Goal: Task Accomplishment & Management: Complete application form

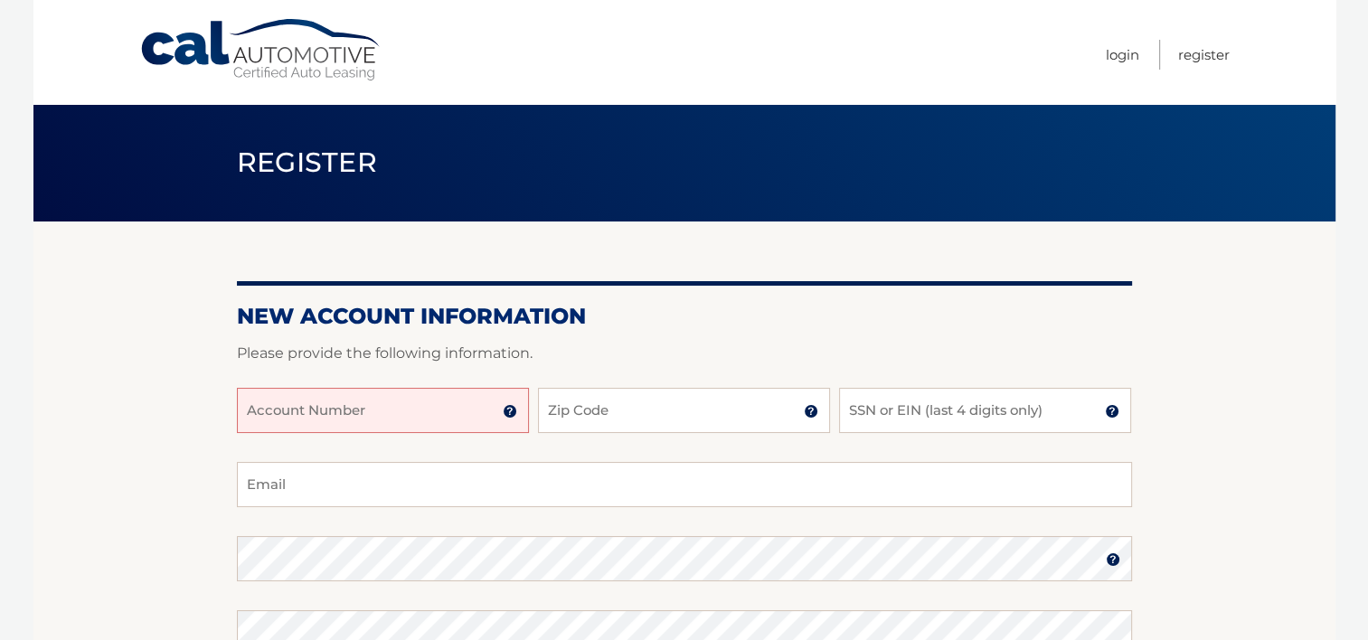
click at [322, 403] on input "Account Number" at bounding box center [383, 410] width 292 height 45
type input "44456002281"
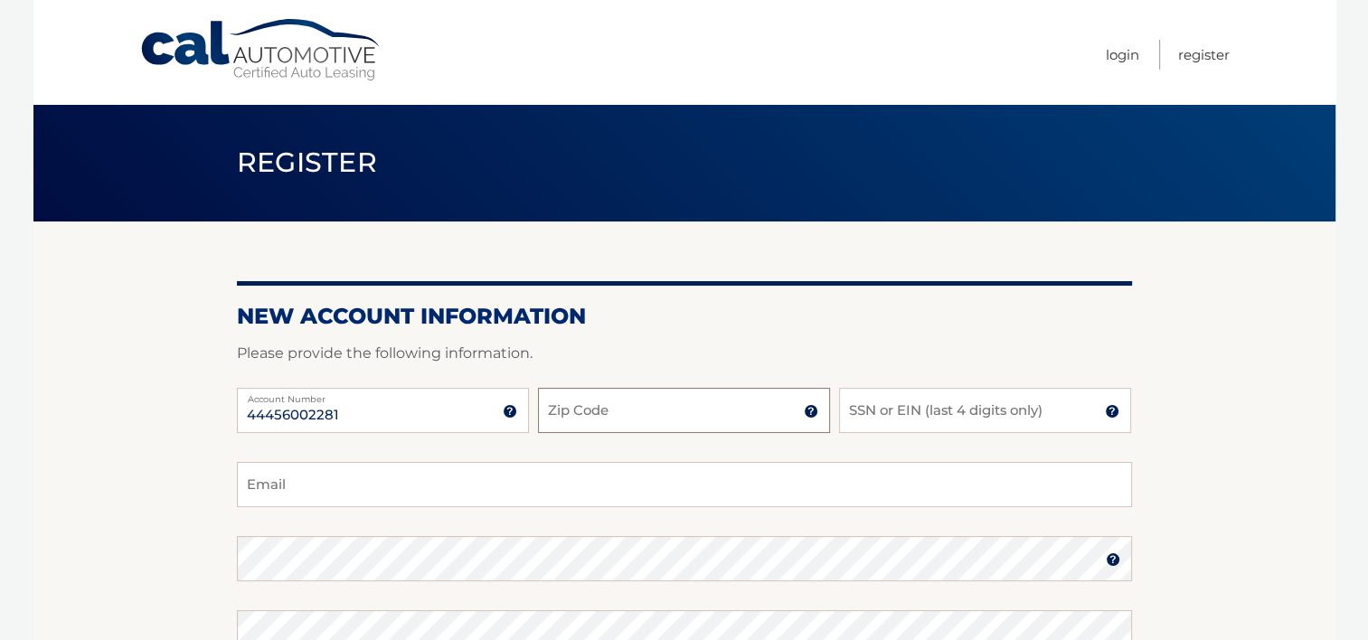
click at [677, 419] on input "Zip Code" at bounding box center [684, 410] width 292 height 45
type input "11356"
click at [879, 412] on input "SSN or EIN (last 4 digits only)" at bounding box center [985, 410] width 292 height 45
type input "3833"
click at [546, 485] on input "Email" at bounding box center [684, 484] width 895 height 45
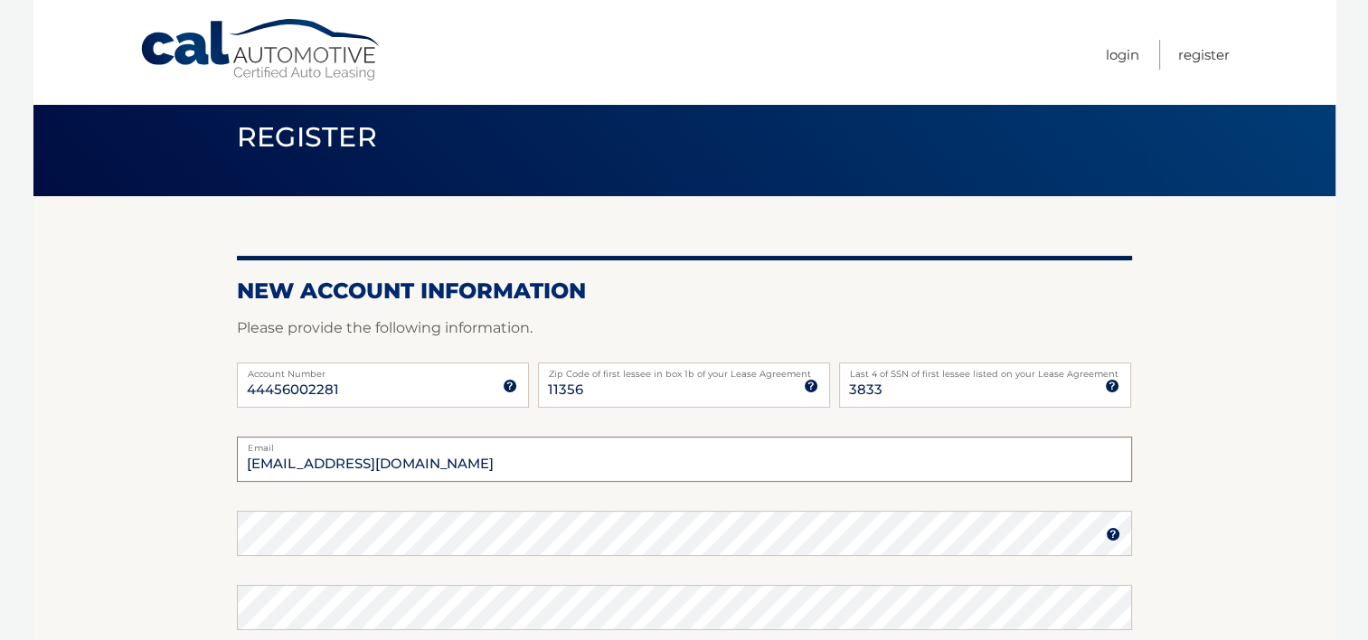
scroll to position [27, 0]
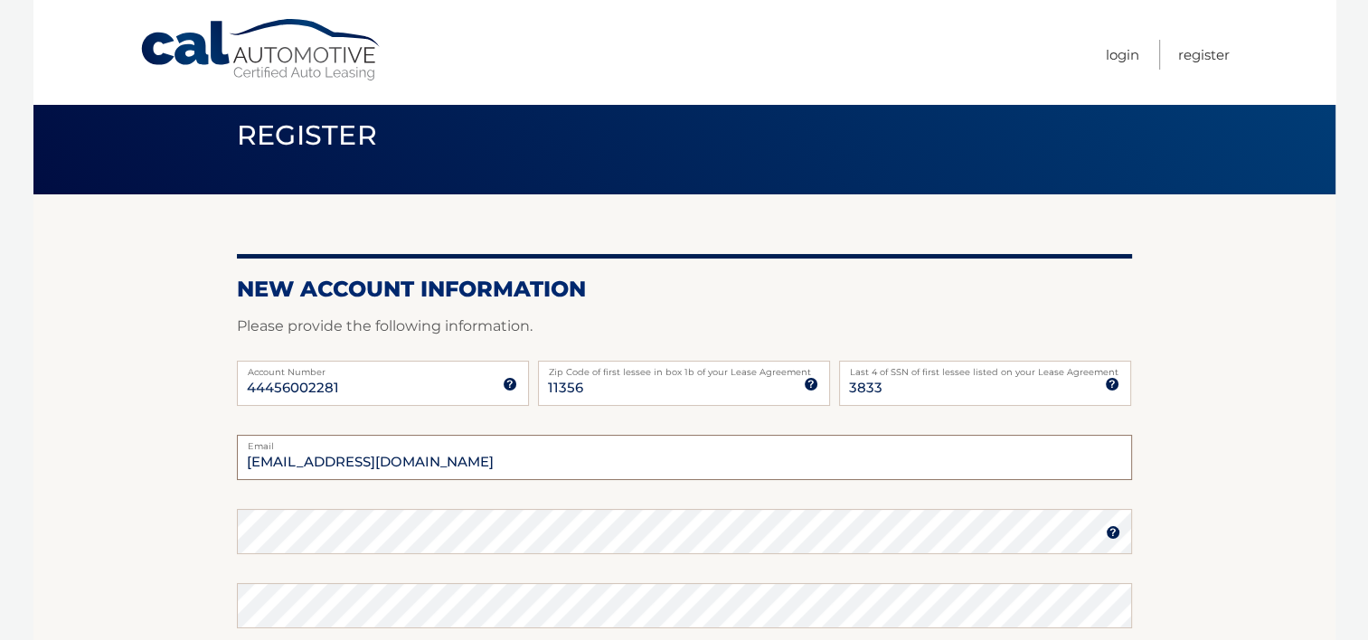
type input "eddyaferreira@gmail.com"
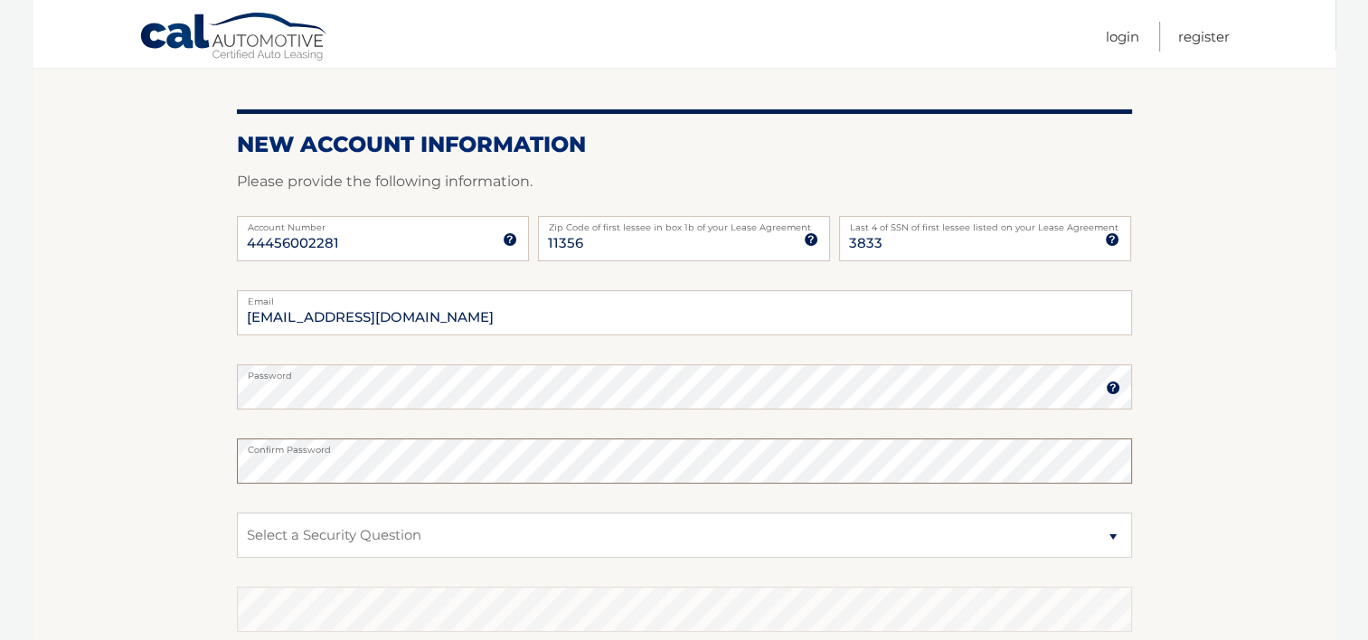
scroll to position [208, 0]
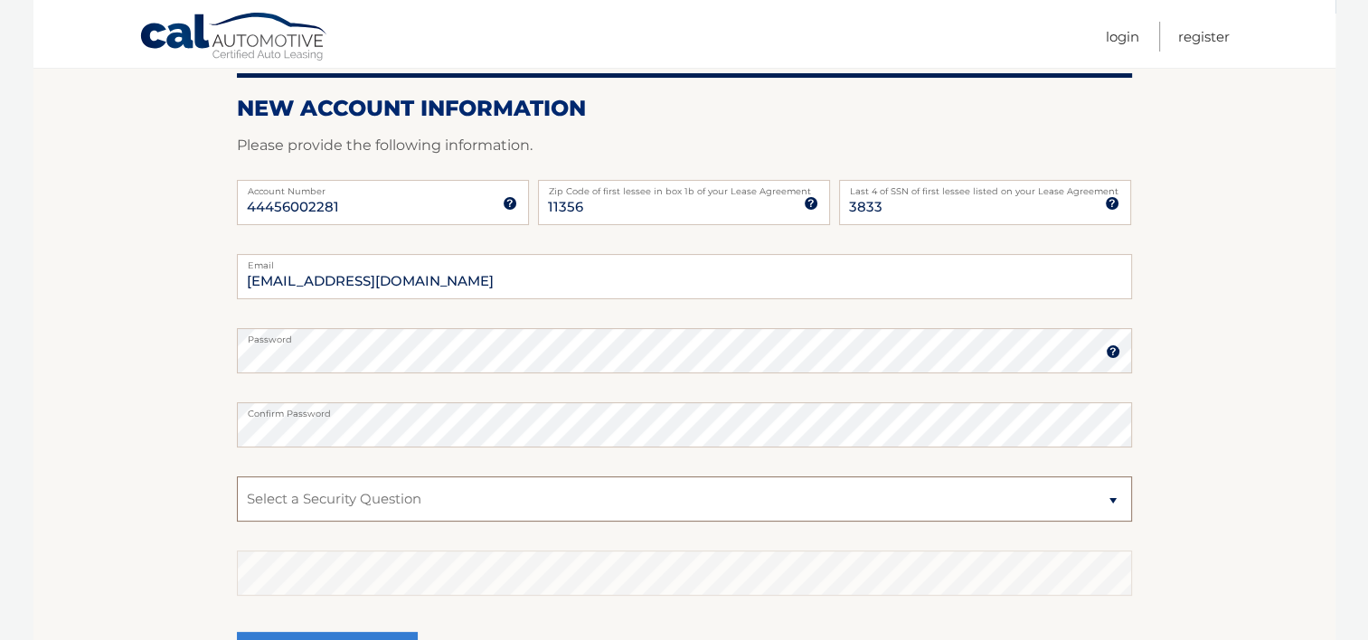
click at [1114, 506] on select "Select a Security Question What was the name of your elementary school? What is…" at bounding box center [684, 499] width 895 height 45
select select "2"
click at [237, 477] on select "Select a Security Question What was the name of your elementary school? What is…" at bounding box center [684, 499] width 895 height 45
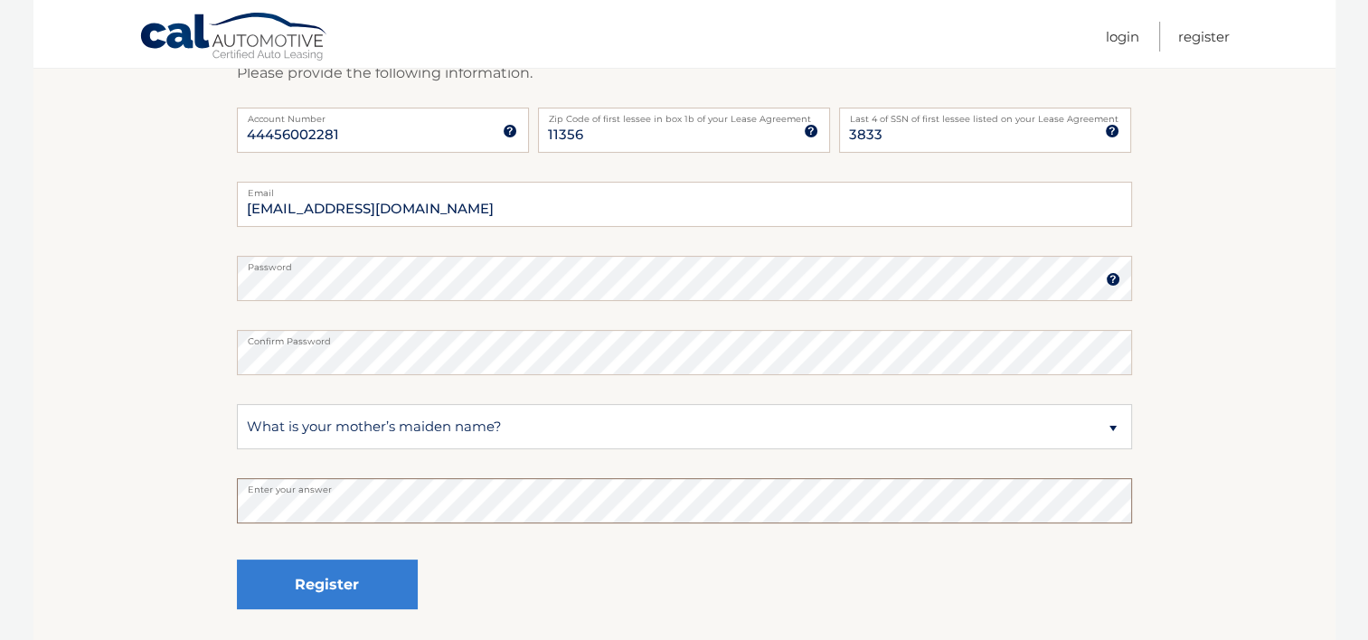
scroll to position [317, 0]
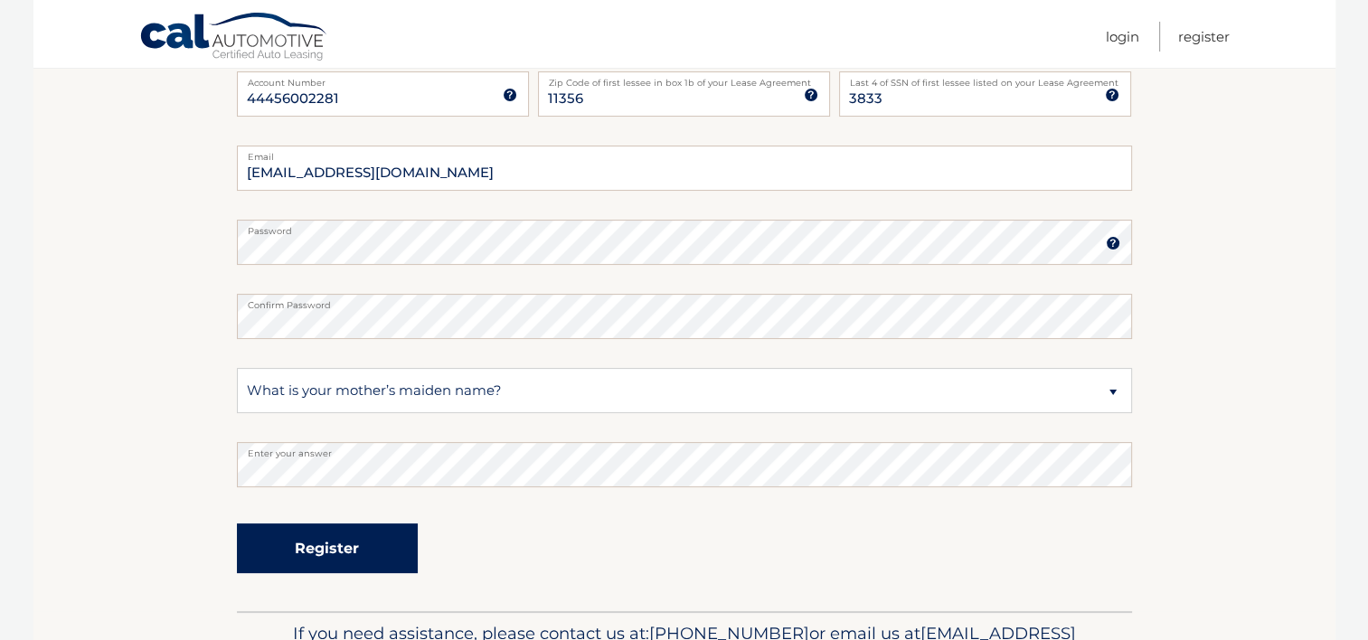
click at [339, 549] on button "Register" at bounding box center [327, 549] width 181 height 50
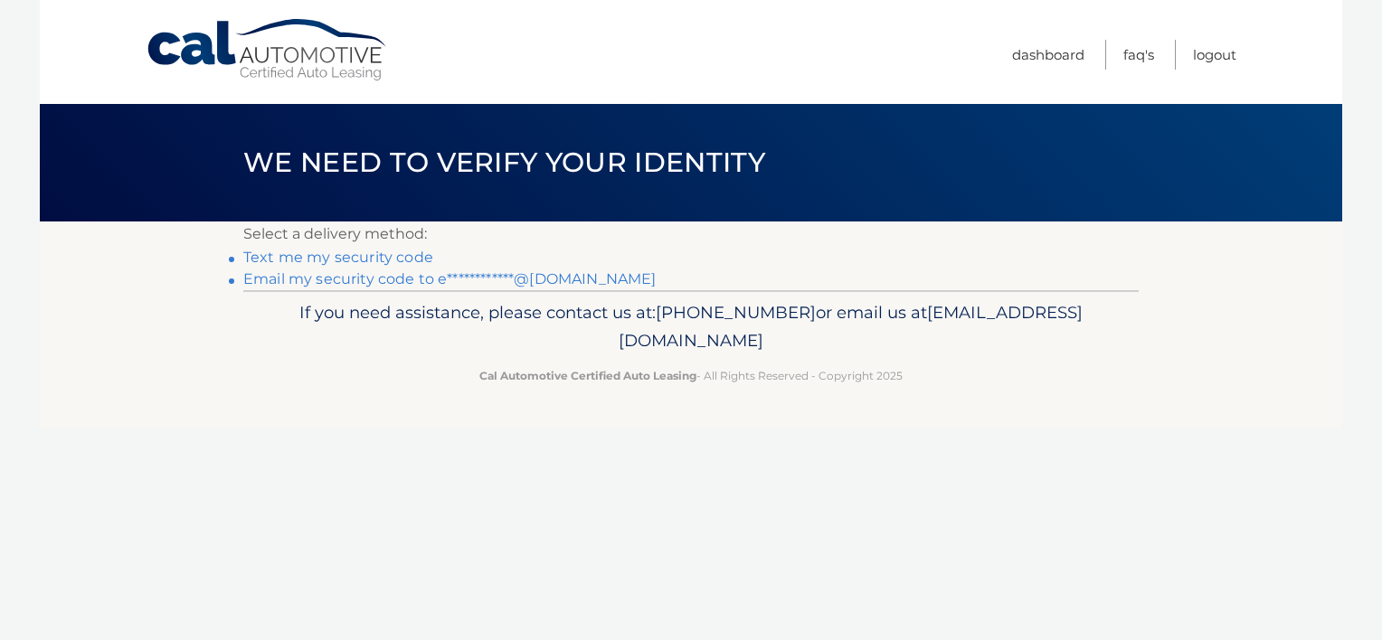
click at [385, 252] on link "Text me my security code" at bounding box center [338, 257] width 190 height 17
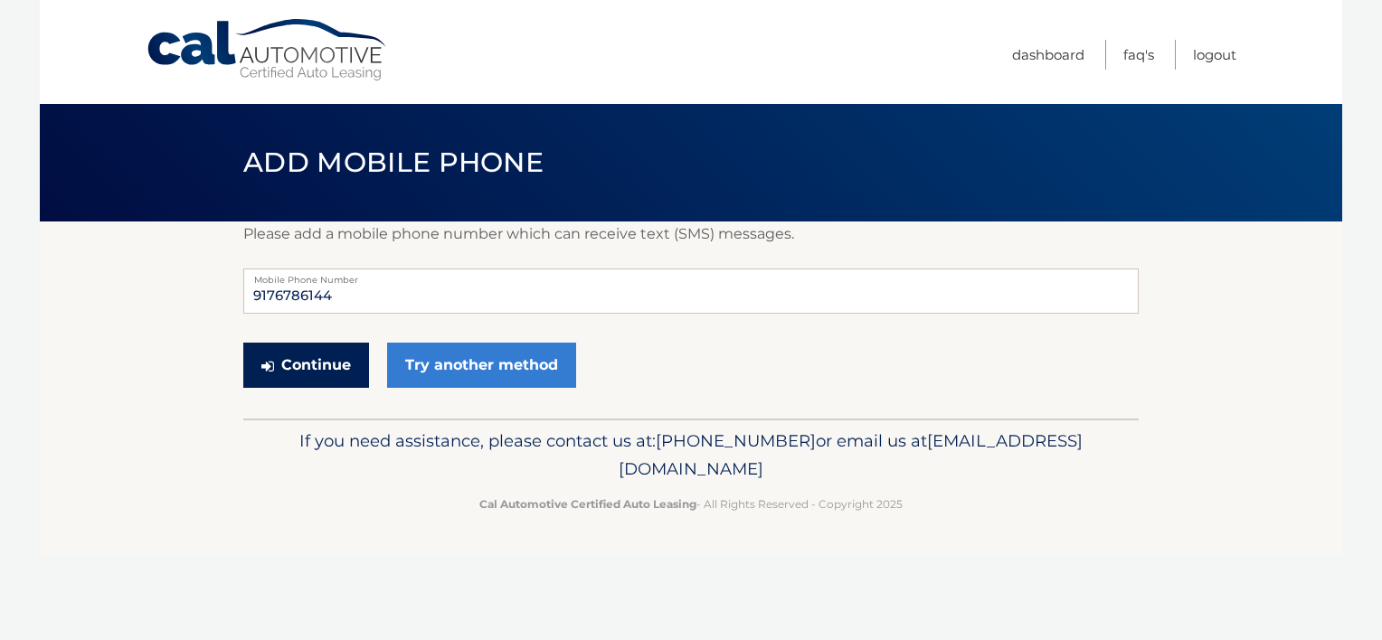
click at [309, 357] on button "Continue" at bounding box center [306, 365] width 126 height 45
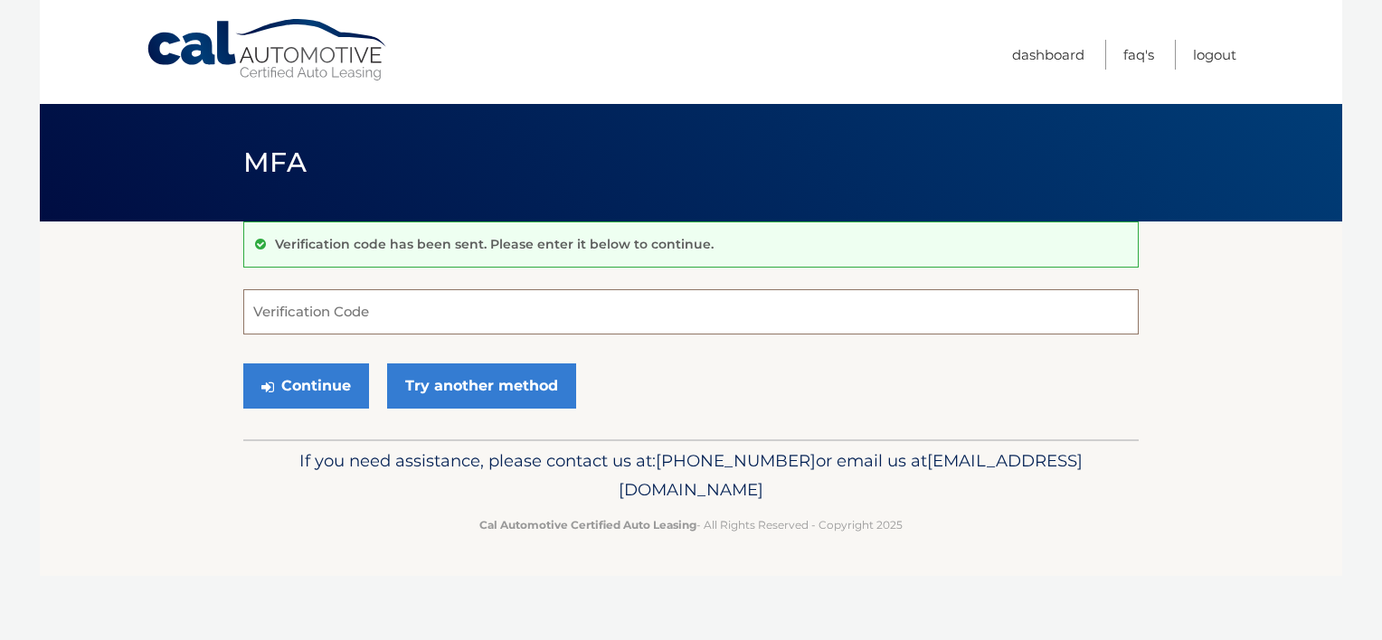
click at [334, 307] on input "Verification Code" at bounding box center [690, 311] width 895 height 45
type input "794628"
click at [315, 383] on button "Continue" at bounding box center [306, 386] width 126 height 45
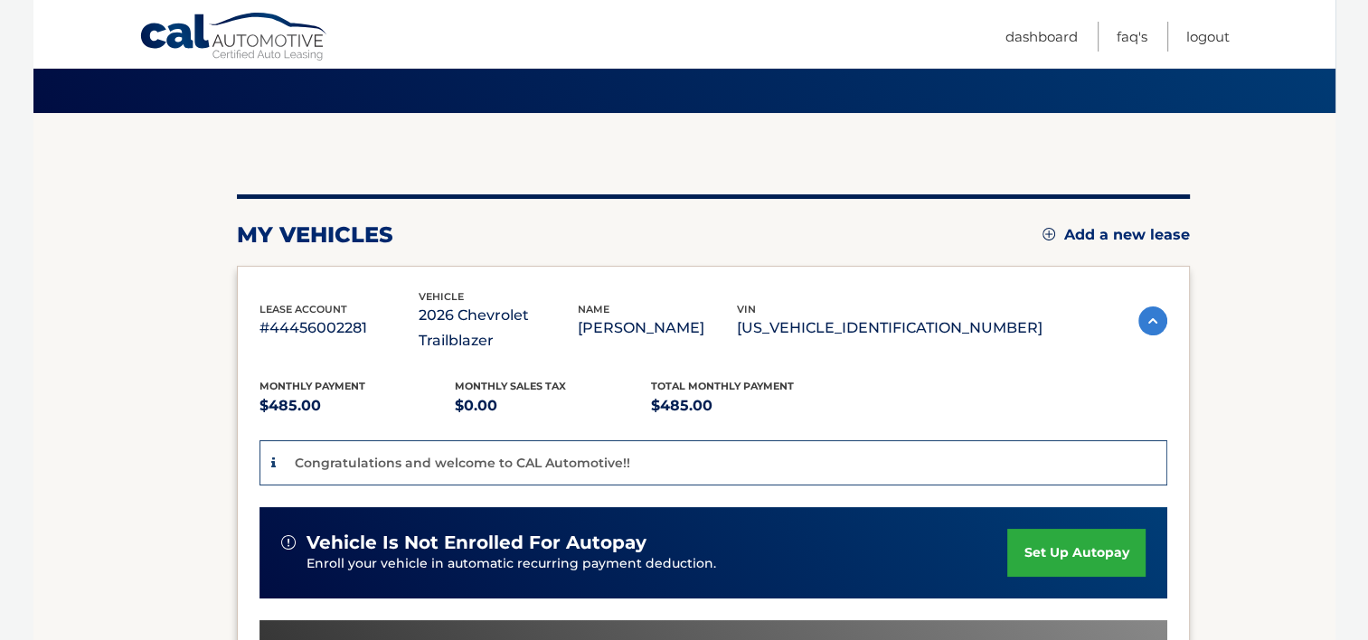
scroll to position [145, 0]
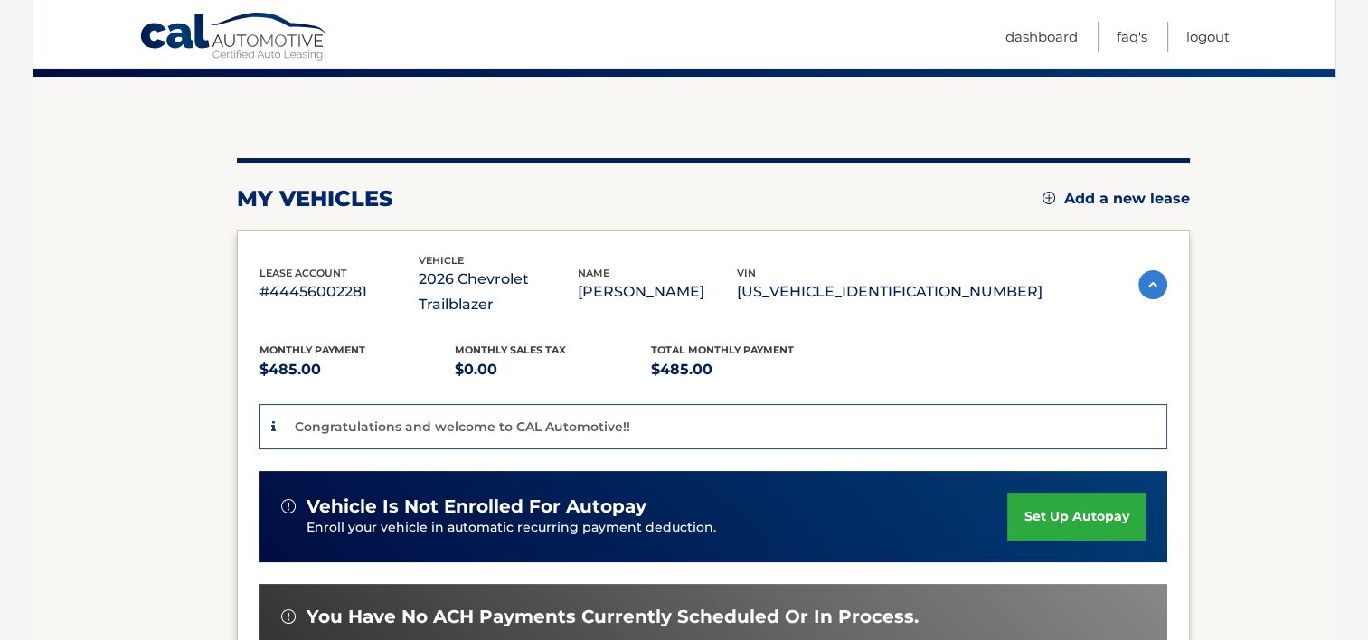
click at [1070, 493] on link "set up autopay" at bounding box center [1076, 517] width 137 height 48
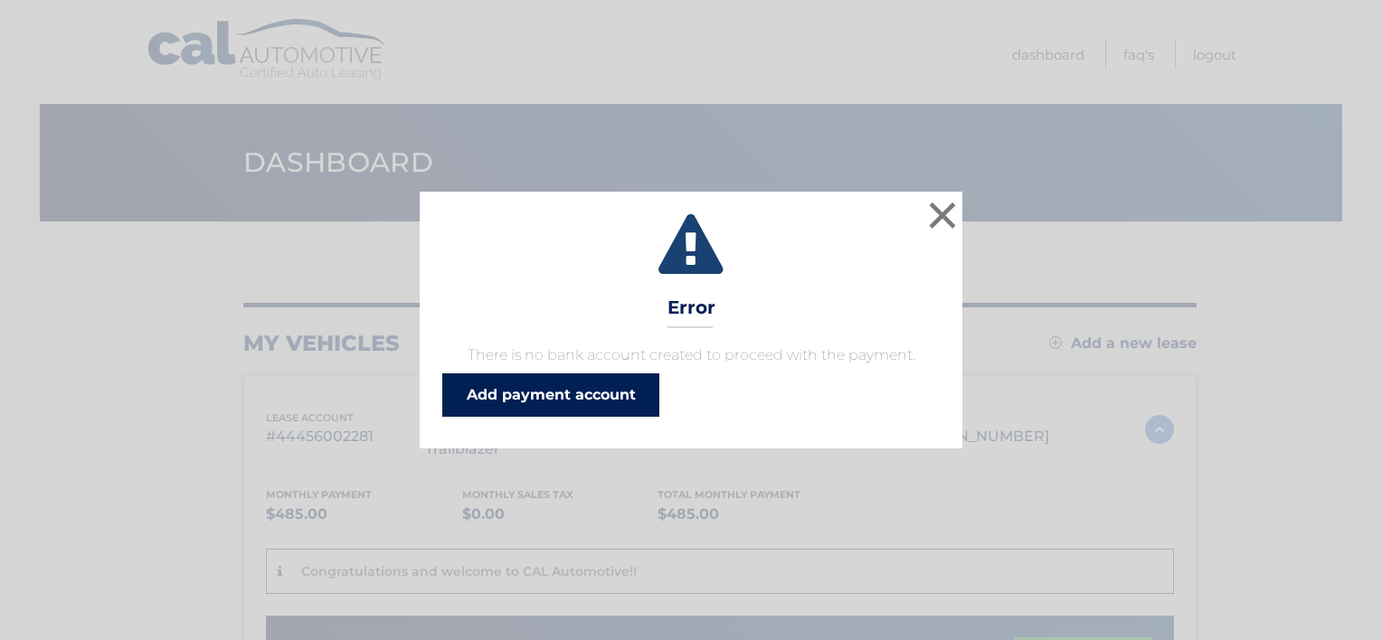
click at [543, 405] on link "Add payment account" at bounding box center [550, 395] width 217 height 43
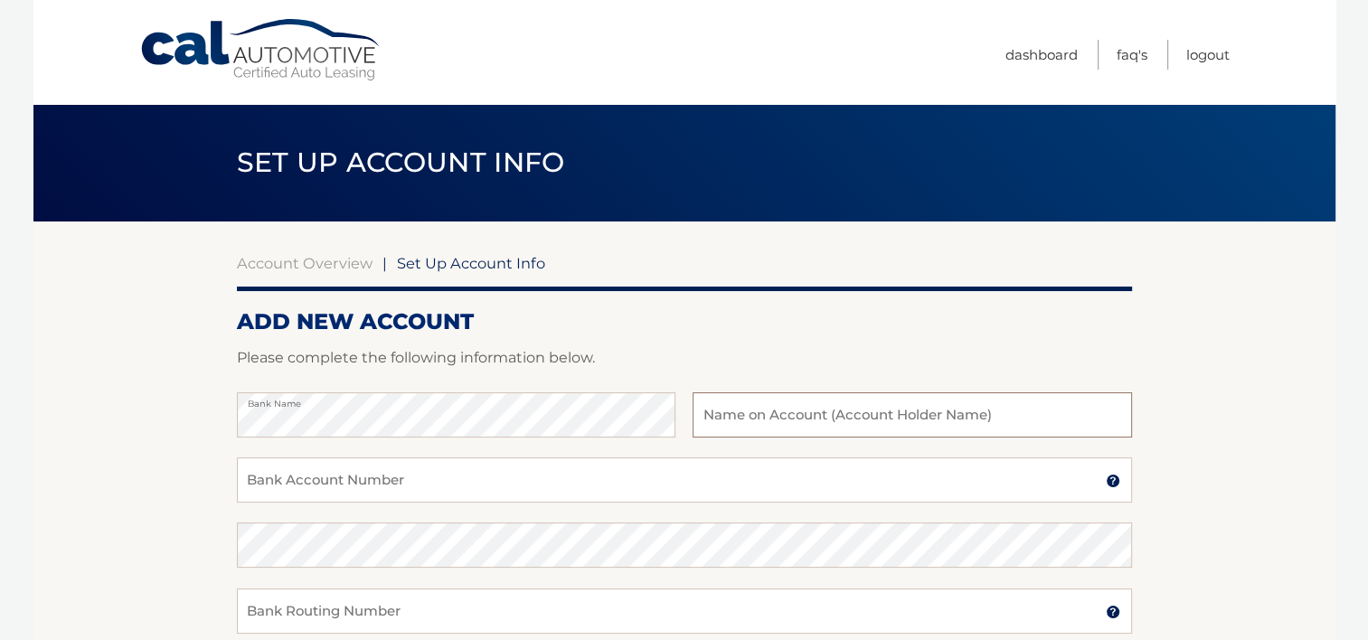
click at [791, 418] on input "text" at bounding box center [912, 415] width 439 height 45
type input "[PERSON_NAME] D.D.S."
click at [458, 478] on input "Bank Account Number" at bounding box center [684, 480] width 895 height 45
type input "0"
type input "021000021"
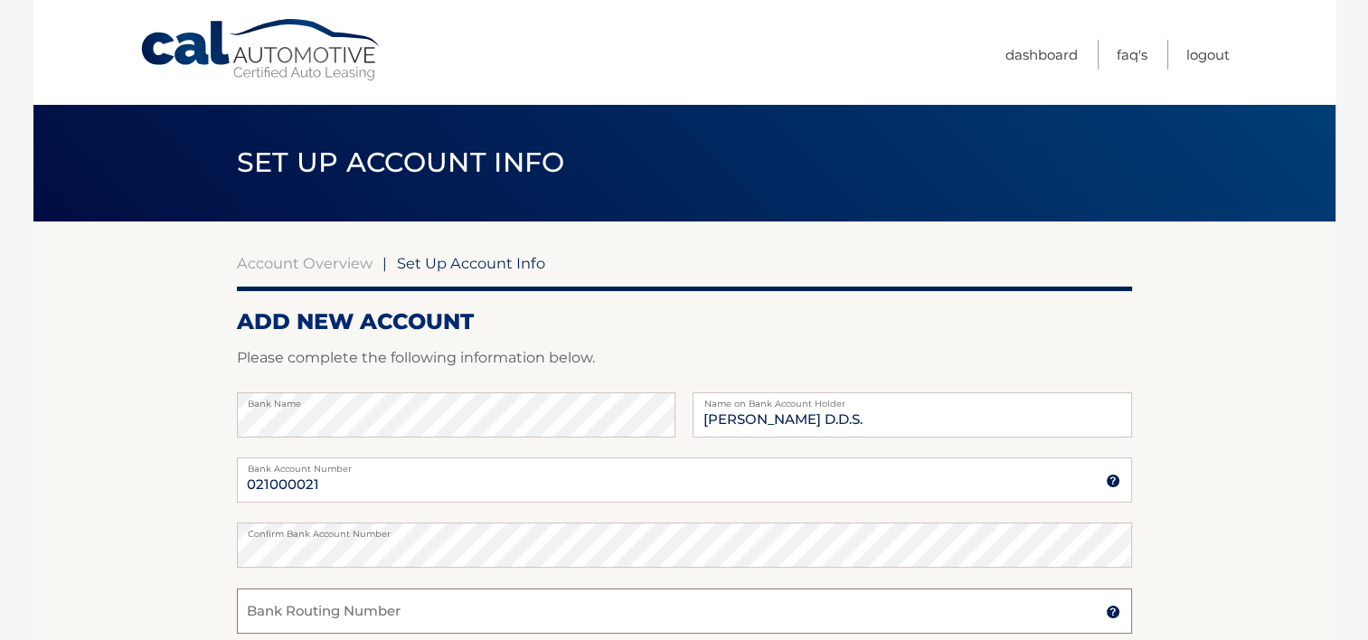
click at [422, 622] on input "Bank Routing Number" at bounding box center [684, 611] width 895 height 45
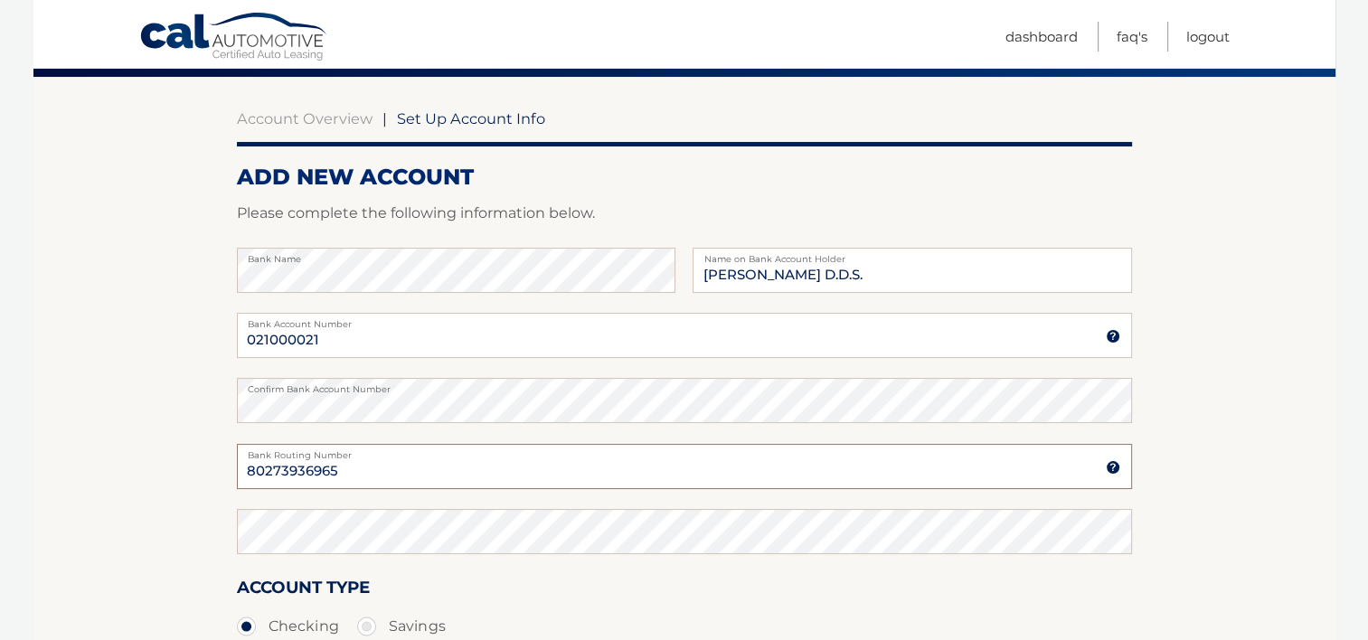
scroll to position [181, 0]
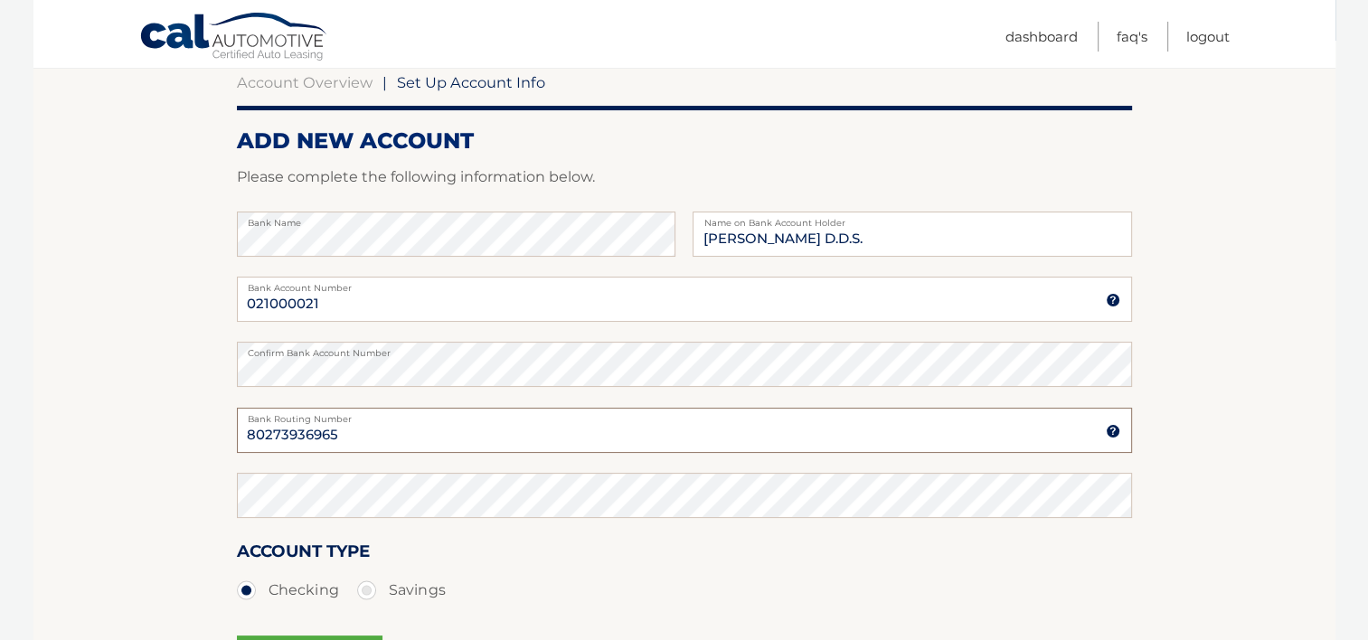
click at [280, 428] on input "80273936965" at bounding box center [684, 430] width 895 height 45
click at [347, 434] on input "80273936965" at bounding box center [684, 430] width 895 height 45
type input "8"
type input "021000021"
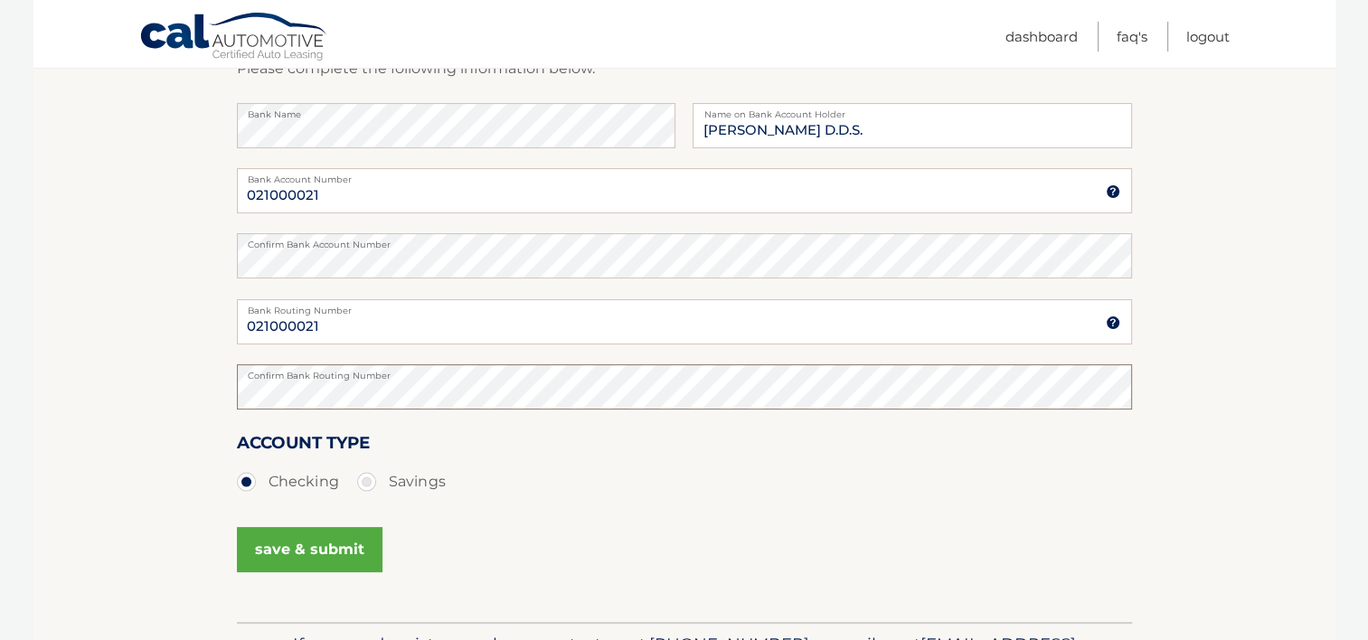
scroll to position [326, 0]
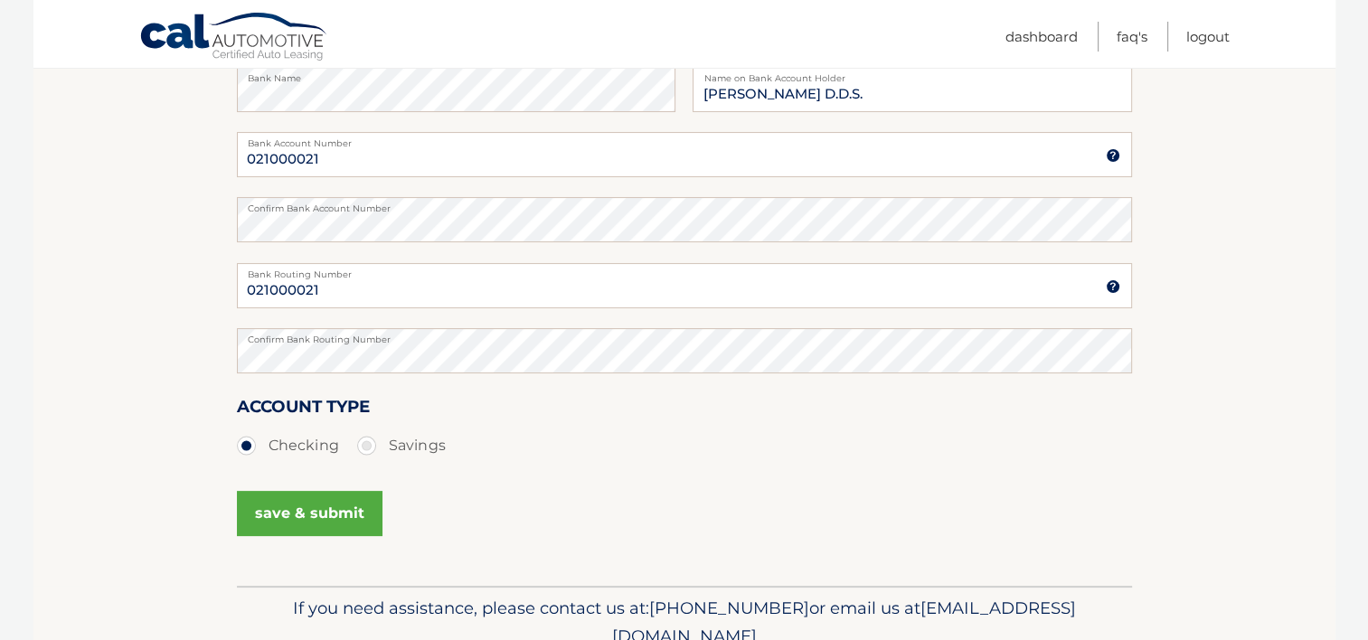
click at [302, 520] on button "save & submit" at bounding box center [310, 513] width 146 height 45
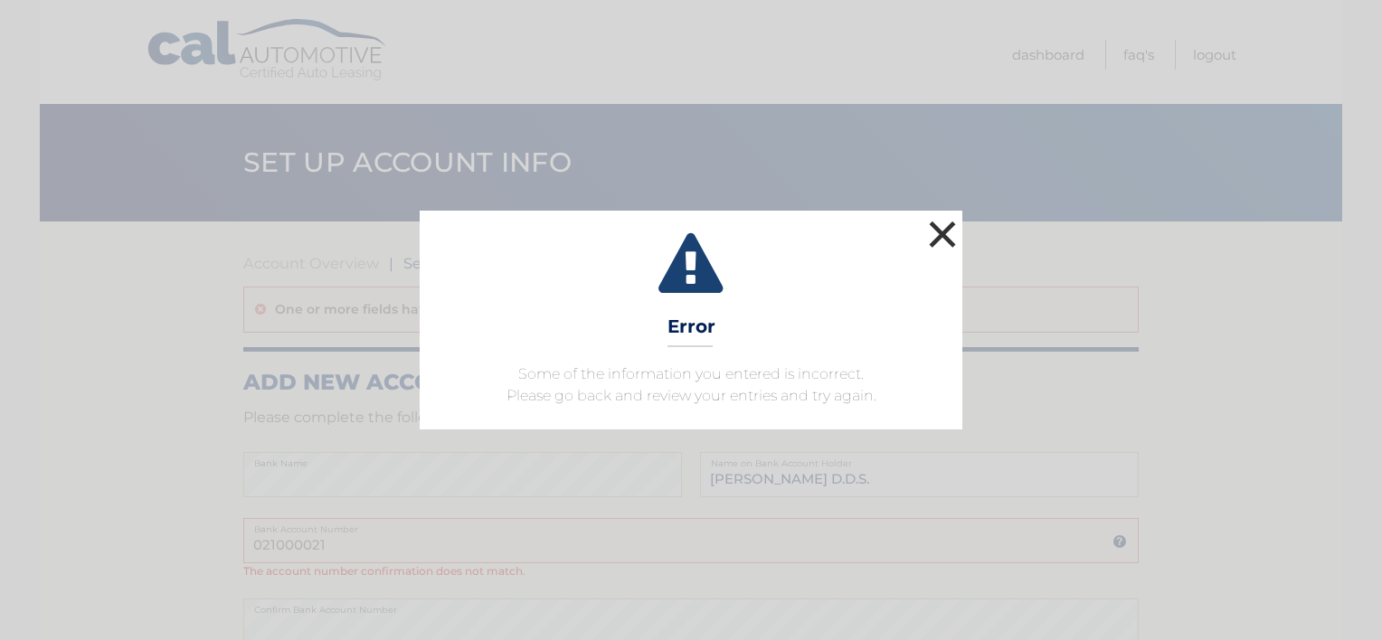
click at [930, 233] on button "×" at bounding box center [942, 234] width 36 height 36
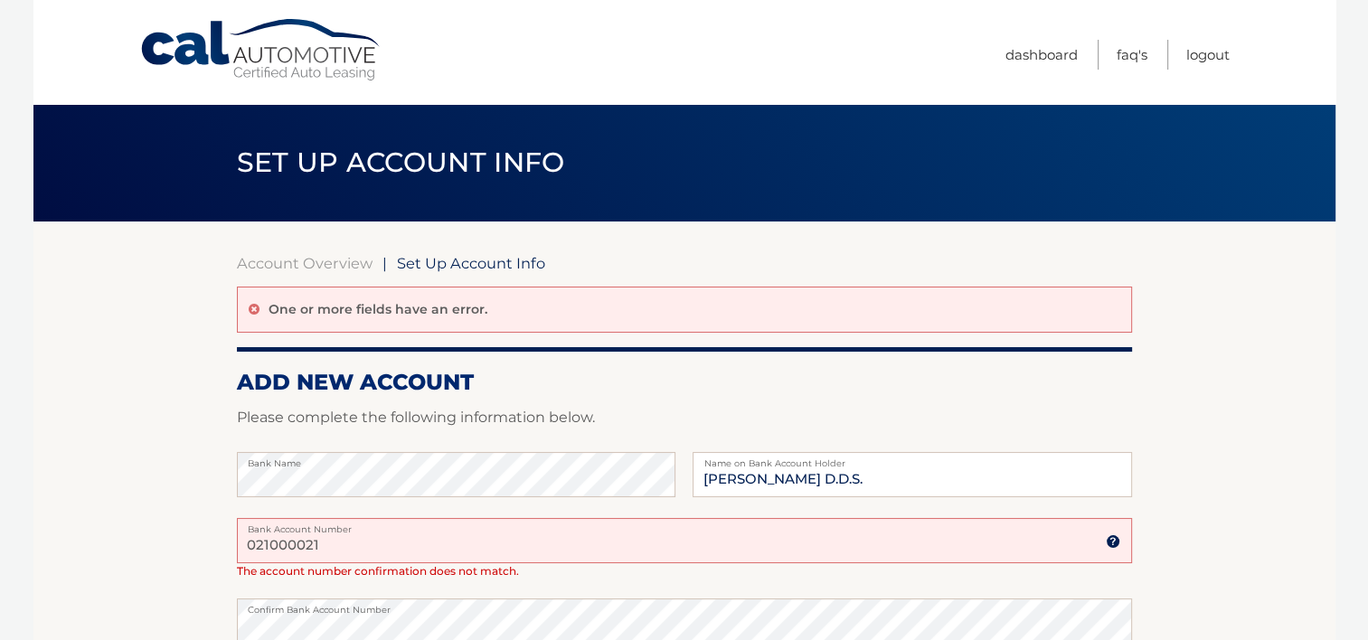
click at [353, 539] on input "021000021" at bounding box center [684, 540] width 895 height 45
type input "0"
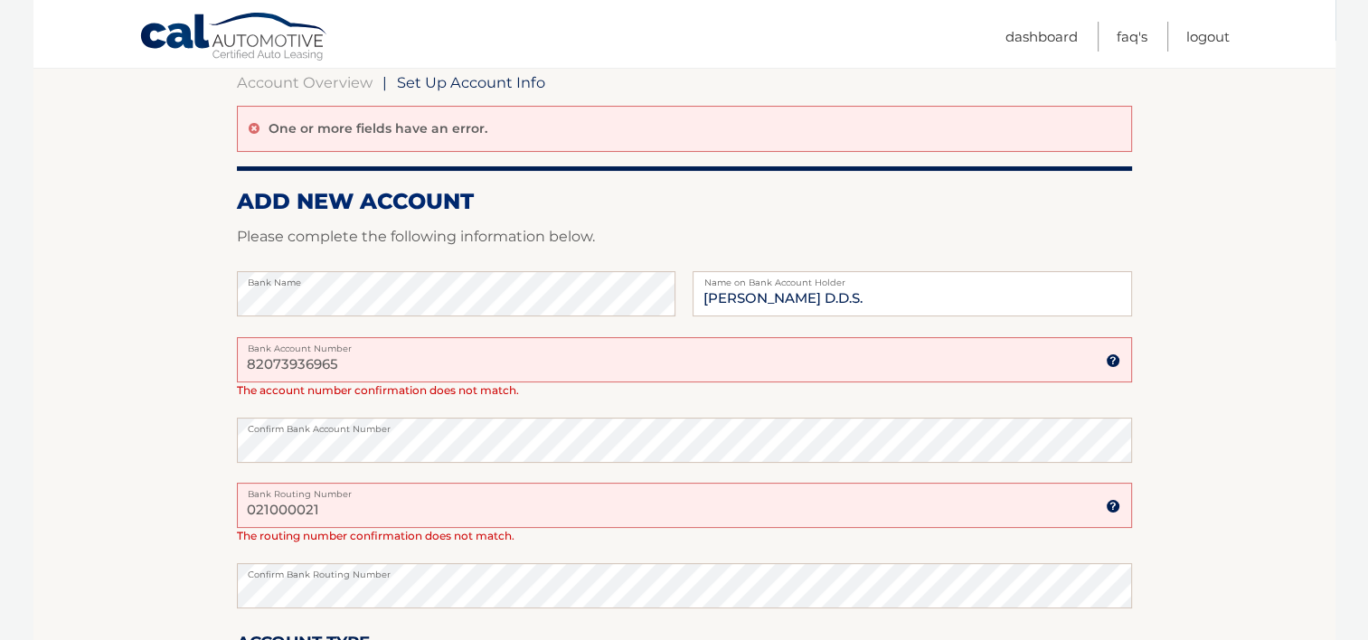
scroll to position [217, 0]
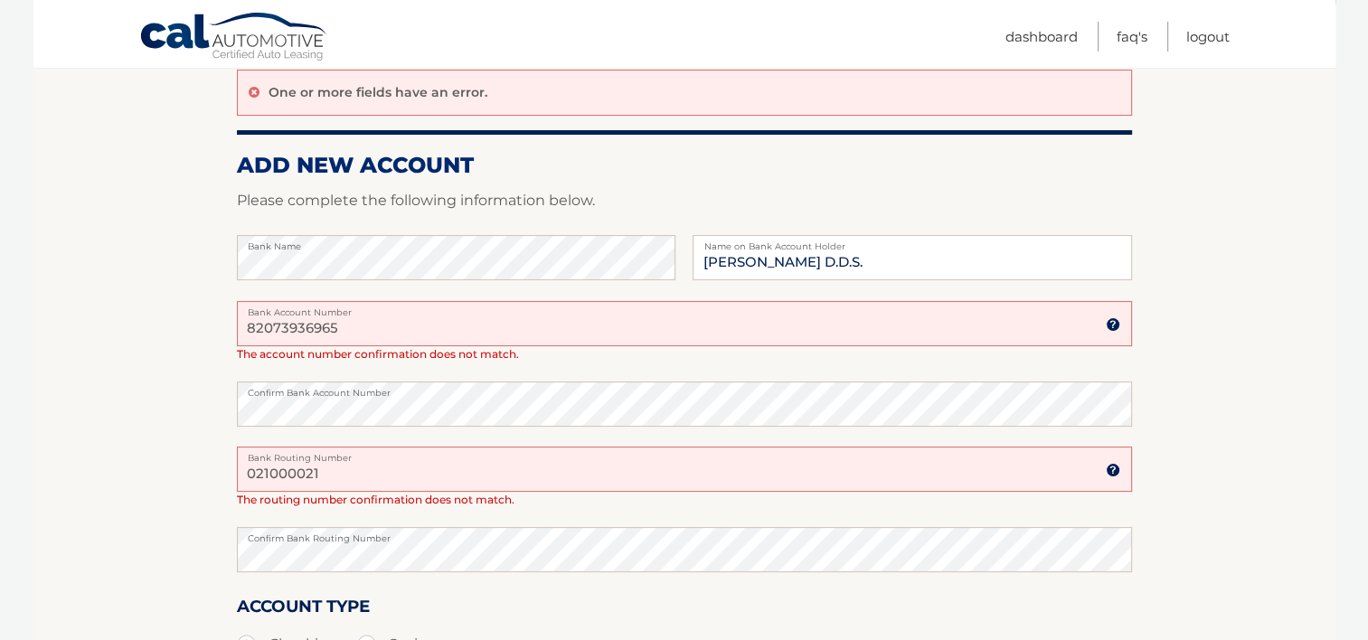
type input "82073936965"
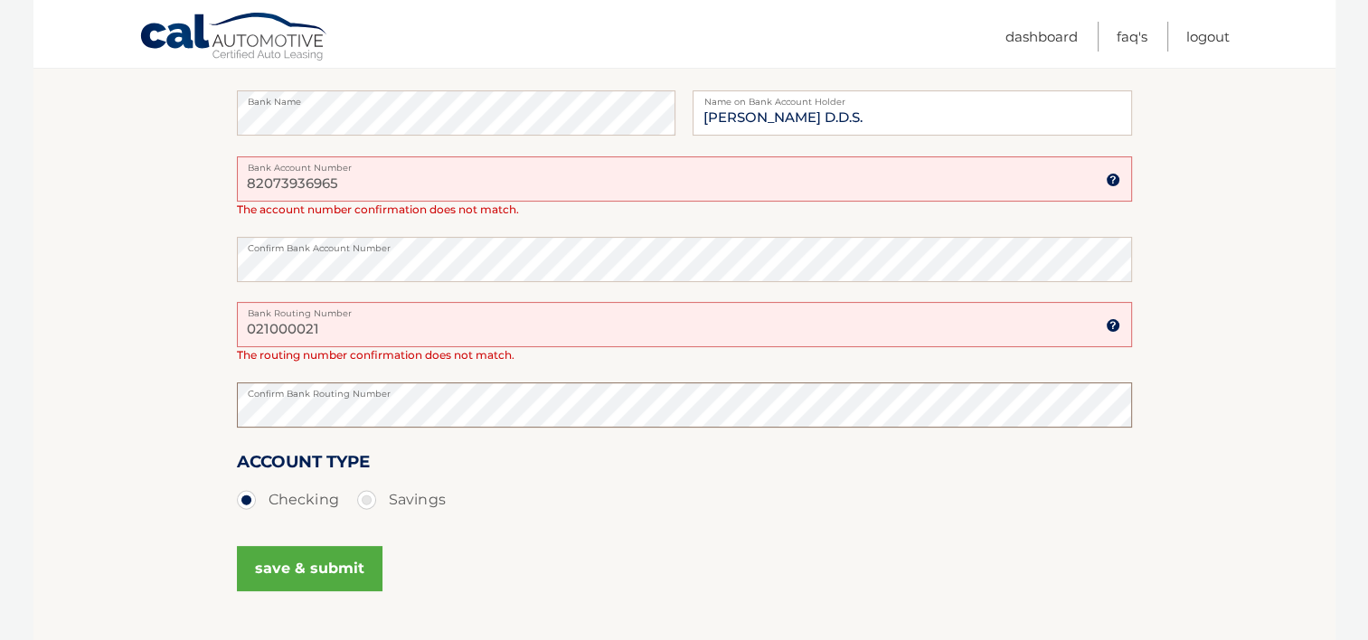
scroll to position [398, 0]
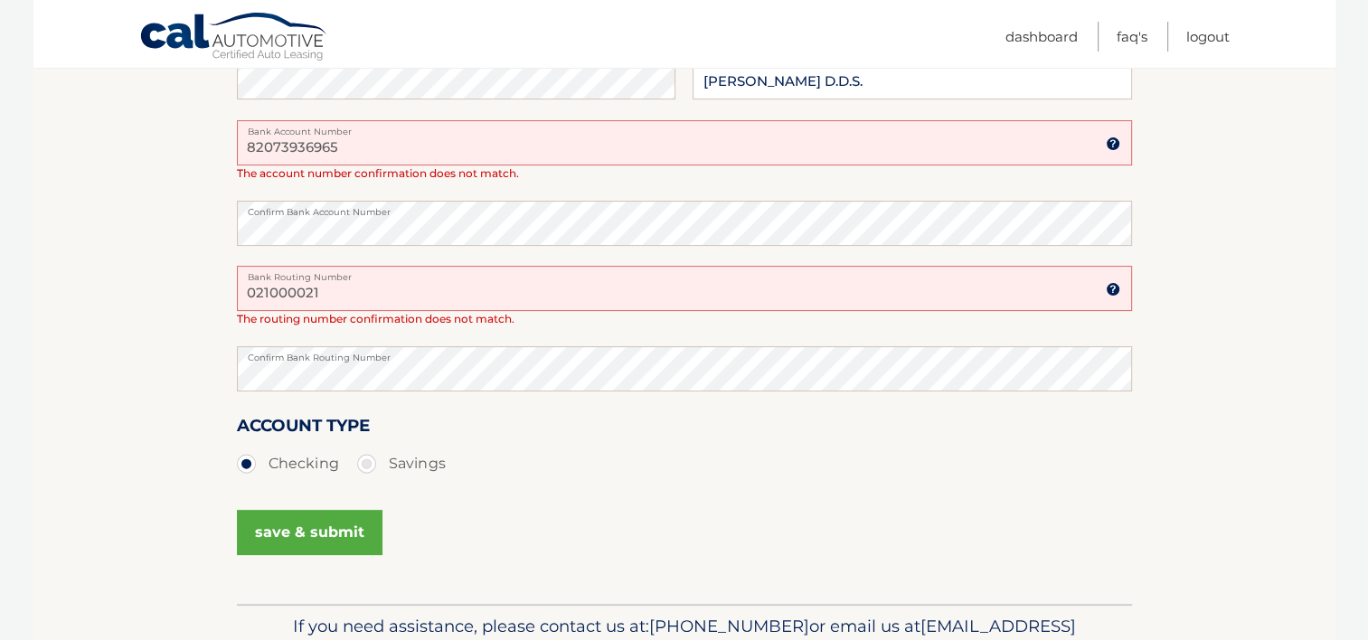
click at [293, 530] on button "save & submit" at bounding box center [310, 532] width 146 height 45
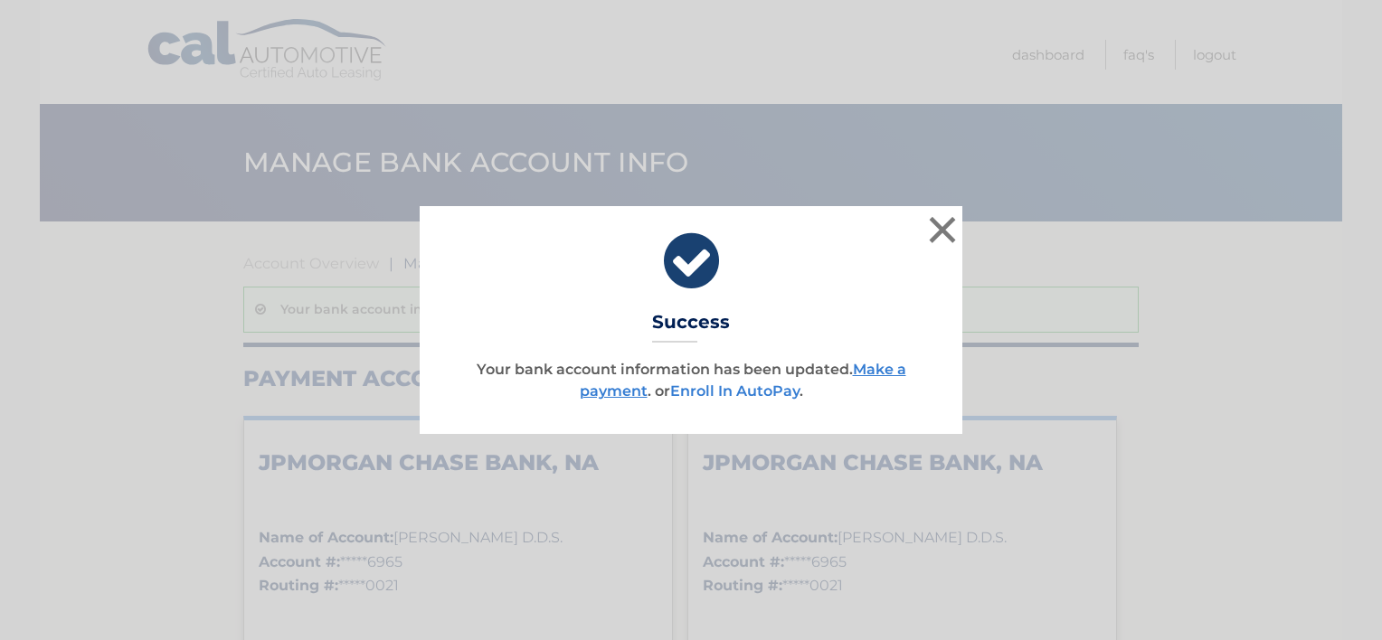
click at [742, 394] on link "Enroll In AutoPay" at bounding box center [734, 391] width 129 height 17
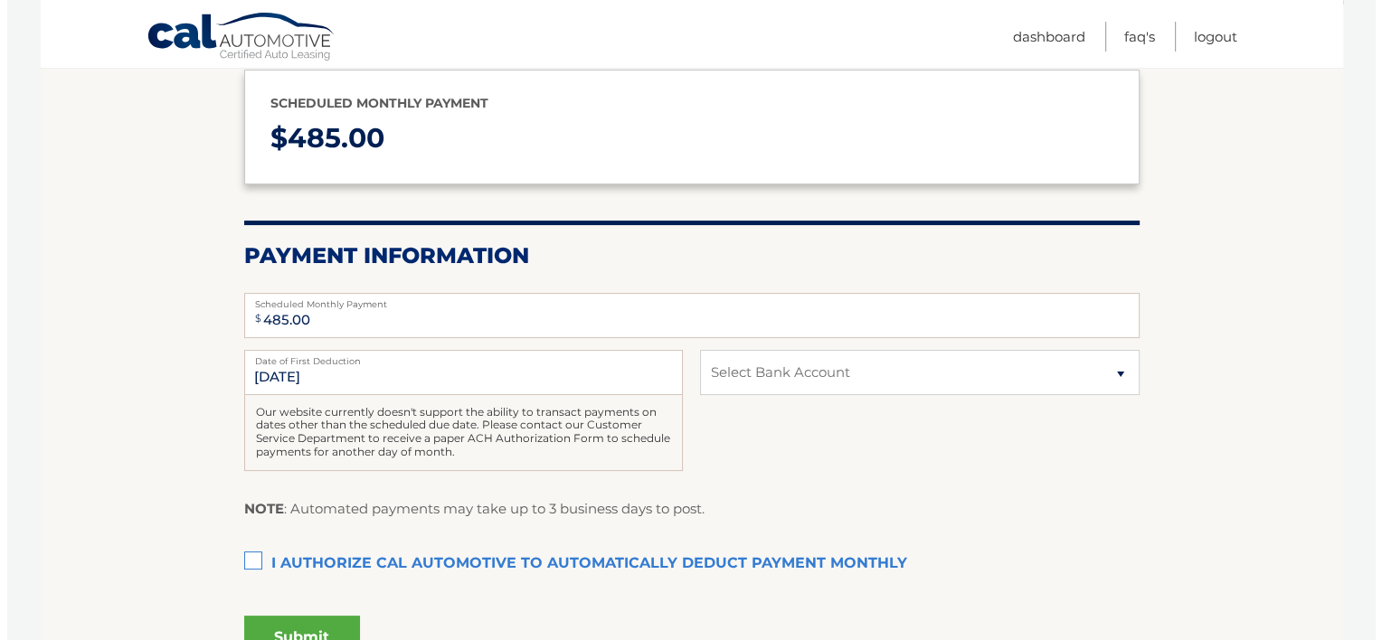
scroll to position [253, 0]
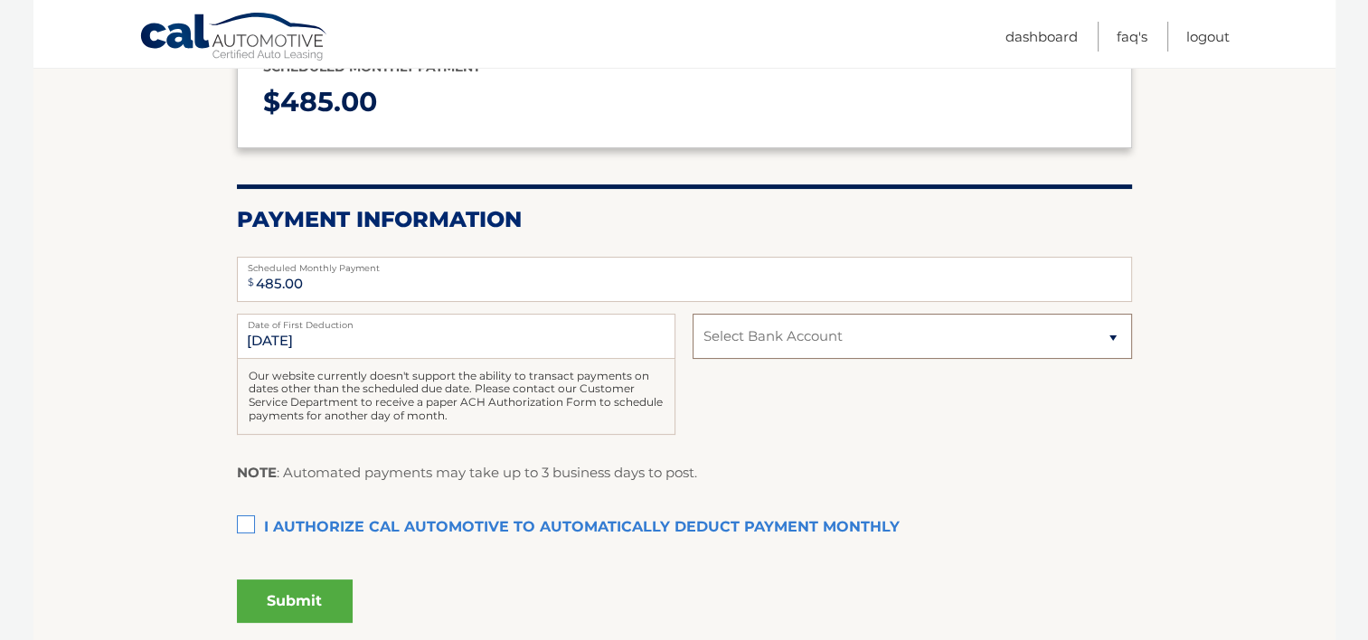
click at [1116, 330] on select "Select Bank Account Checking JPMORGAN CHASE BANK, NA *****6965 Checking JPMORGA…" at bounding box center [912, 336] width 439 height 45
select select "OGEyNGYzZjUtNzljMS00MjE2LWJhMTYtZGZlYjI5YjY5Njdj"
click at [693, 314] on select "Select Bank Account Checking JPMORGAN CHASE BANK, NA *****6965 Checking JPMORGA…" at bounding box center [912, 336] width 439 height 45
click at [243, 529] on label "I authorize cal automotive to automatically deduct payment monthly This checkbo…" at bounding box center [684, 528] width 895 height 36
click at [0, 0] on input "I authorize cal automotive to automatically deduct payment monthly This checkbo…" at bounding box center [0, 0] width 0 height 0
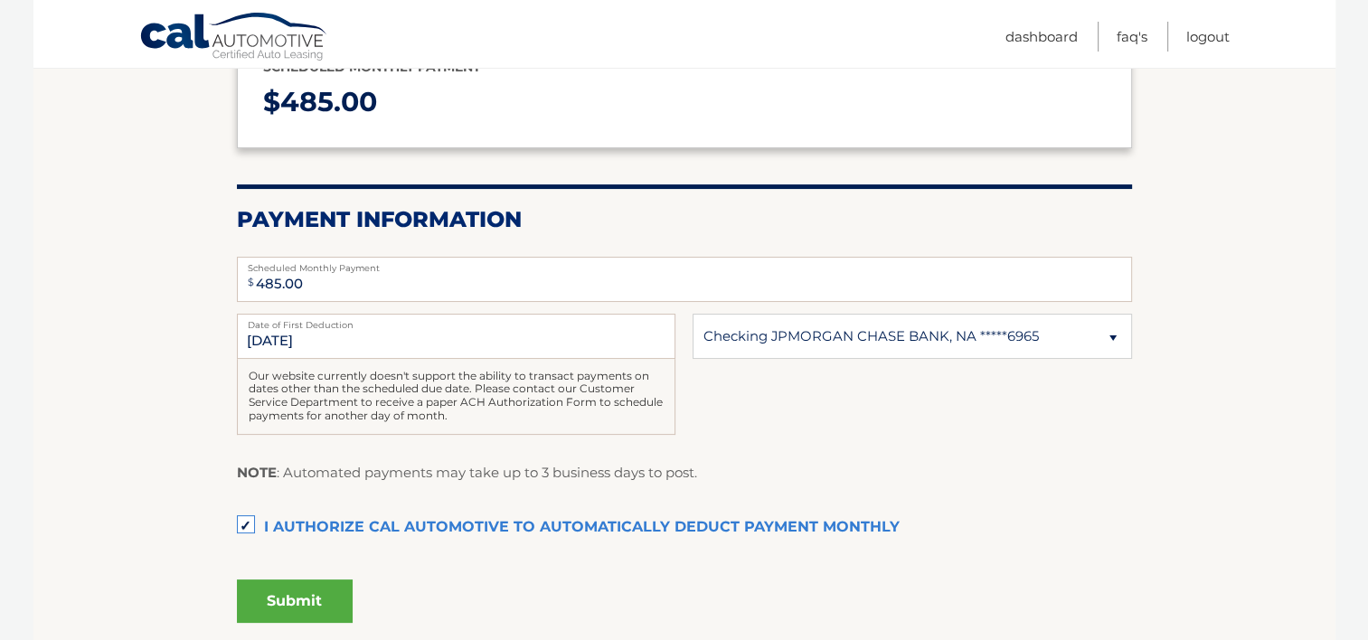
click at [308, 601] on button "Submit" at bounding box center [295, 601] width 116 height 43
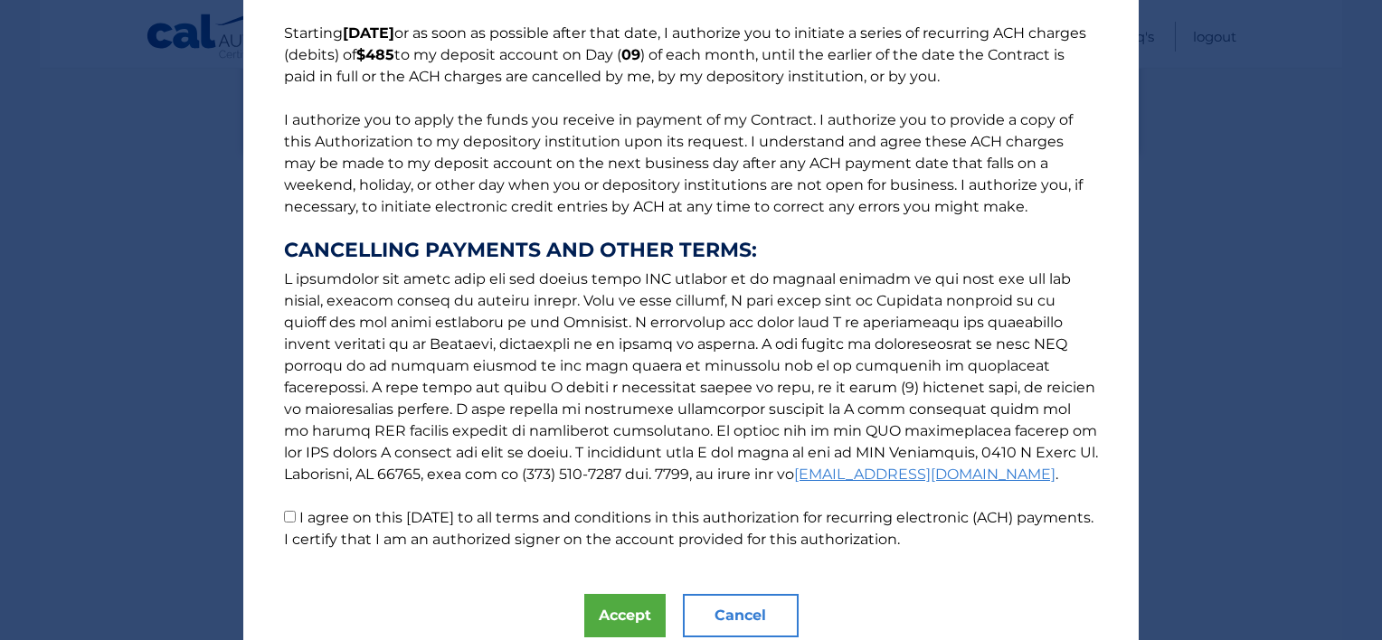
scroll to position [181, 0]
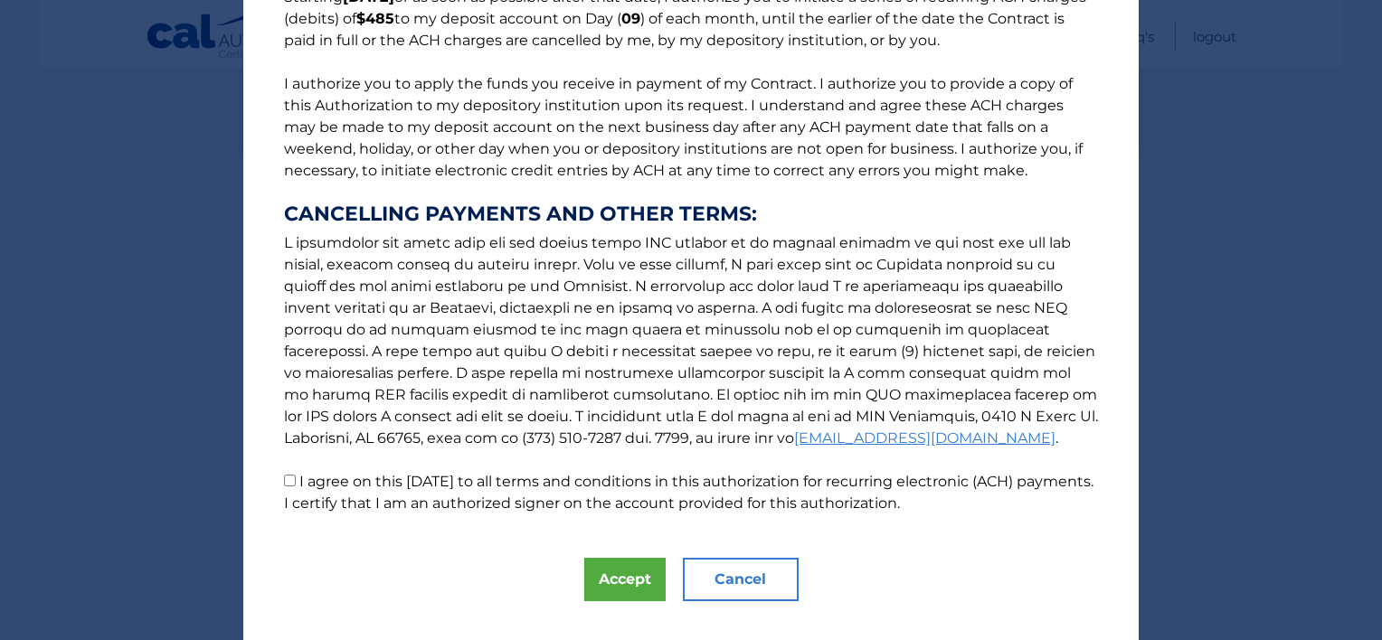
click at [288, 484] on input "I agree on this 09/02/2025 to all terms and conditions in this authorization fo…" at bounding box center [290, 481] width 12 height 12
checkbox input "true"
click at [616, 587] on button "Accept" at bounding box center [624, 579] width 81 height 43
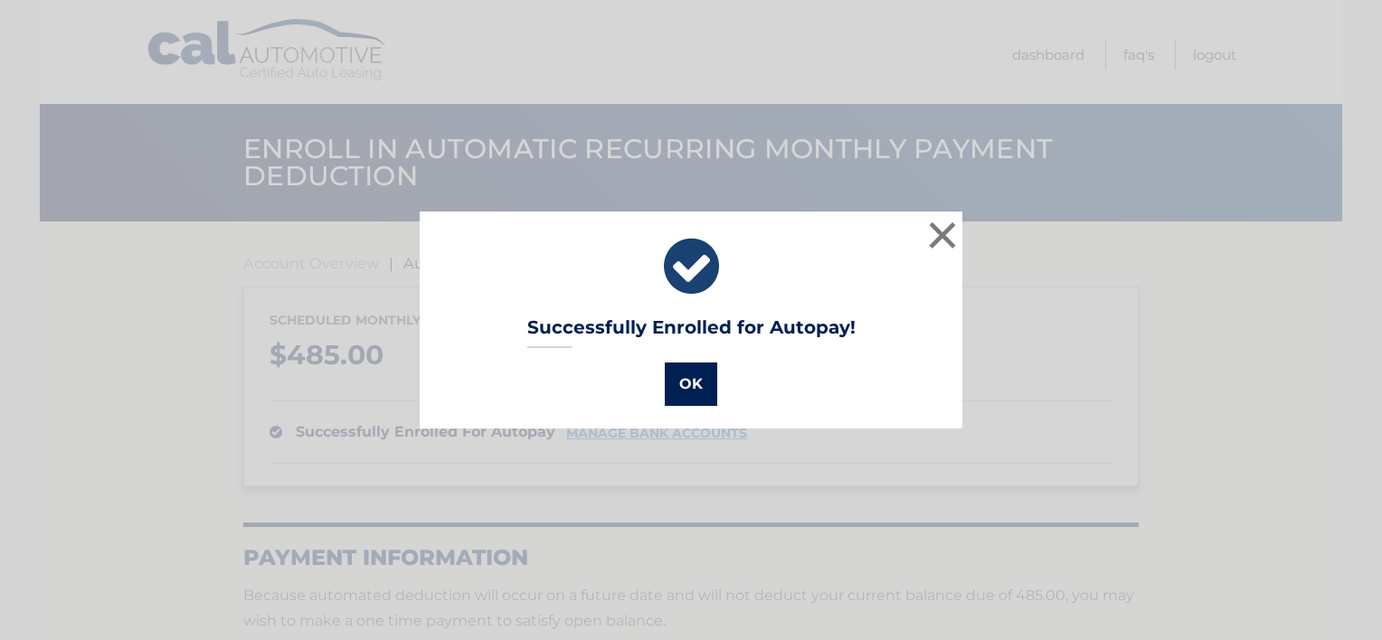
click at [695, 383] on button "OK" at bounding box center [691, 384] width 52 height 43
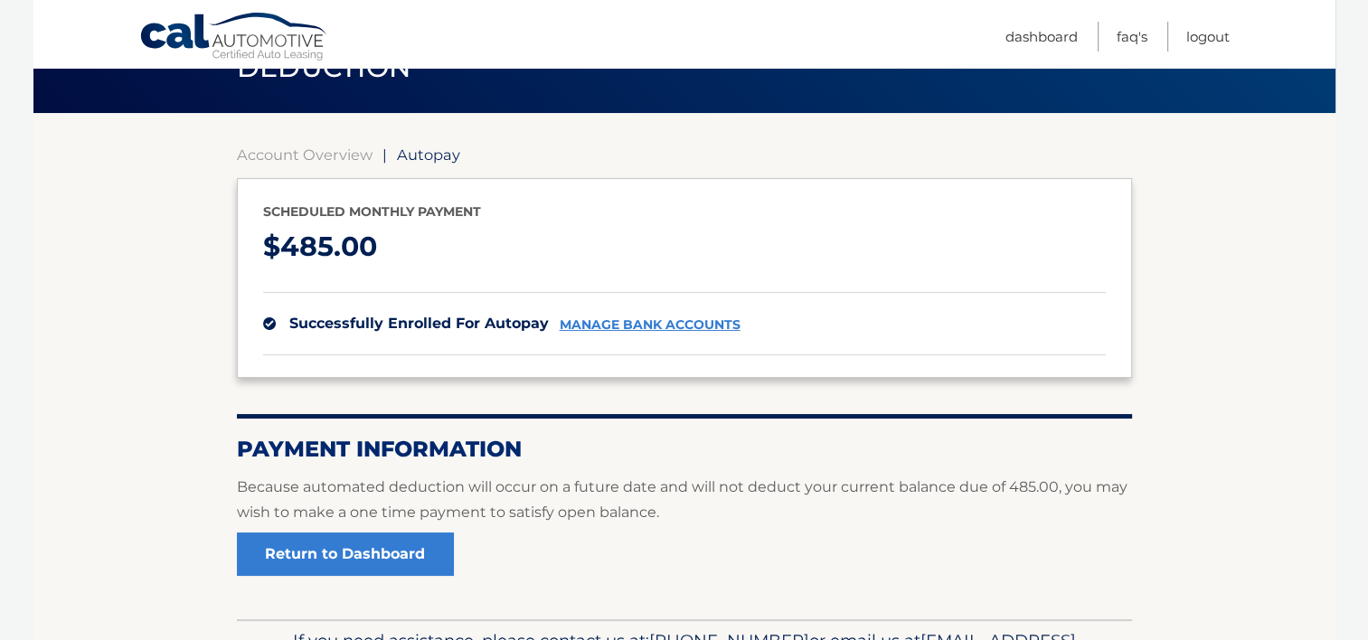
scroll to position [145, 0]
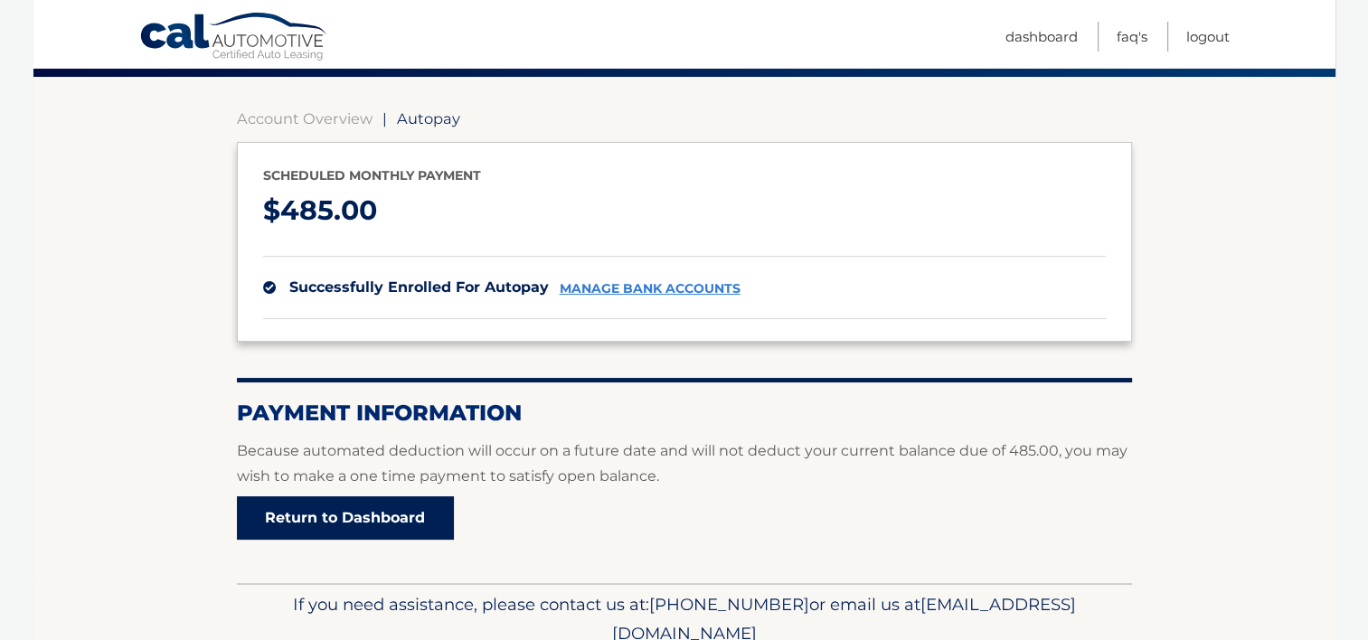
click at [390, 517] on link "Return to Dashboard" at bounding box center [345, 518] width 217 height 43
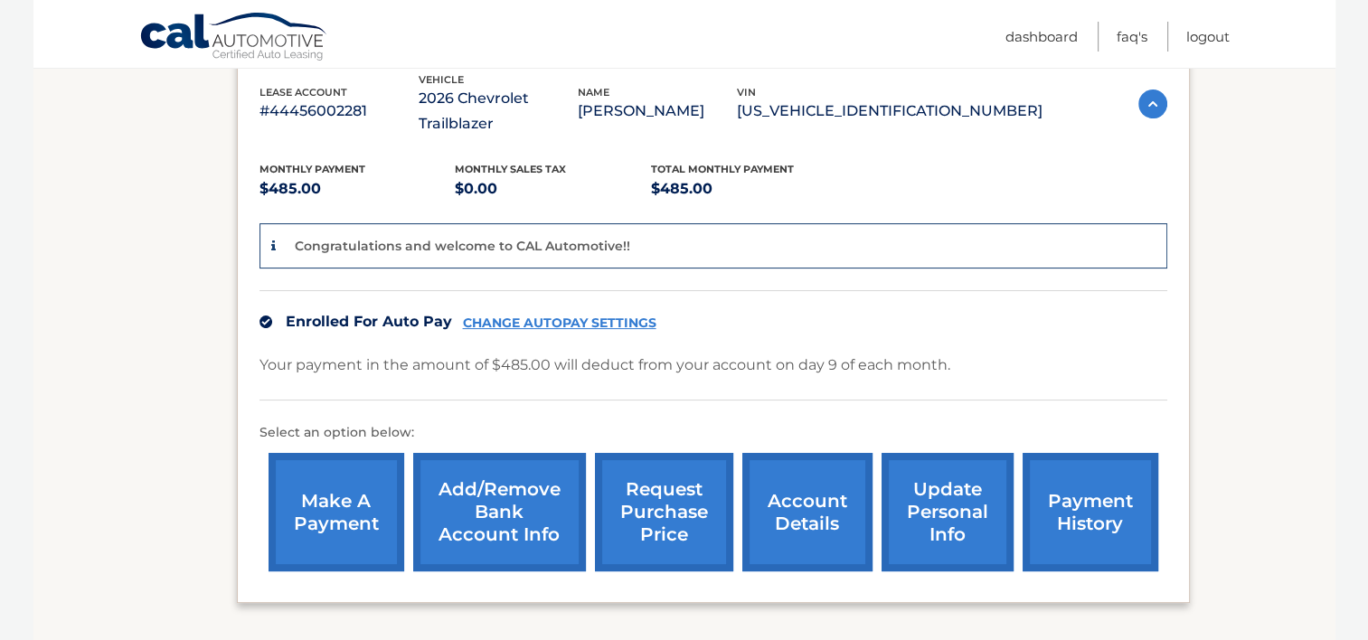
scroll to position [362, 0]
